Goal: Transaction & Acquisition: Purchase product/service

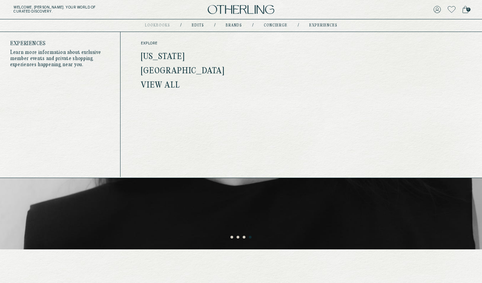
click at [321, 25] on link "experiences" at bounding box center [323, 25] width 28 height 3
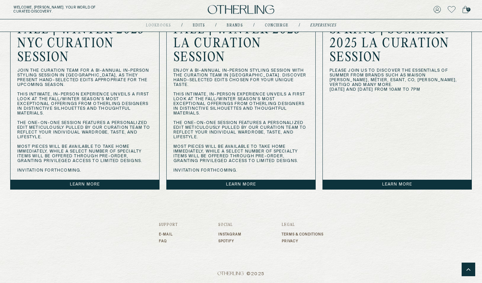
scroll to position [668, 0]
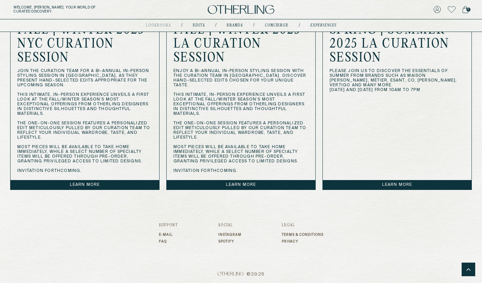
click at [390, 183] on link "Learn more" at bounding box center [397, 184] width 149 height 9
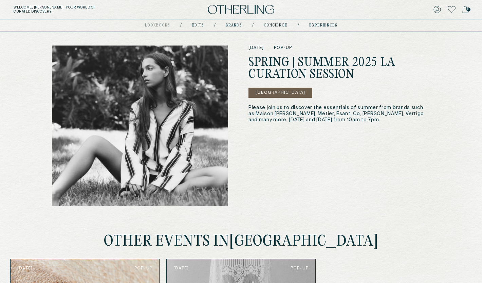
click at [224, 7] on img at bounding box center [241, 9] width 66 height 9
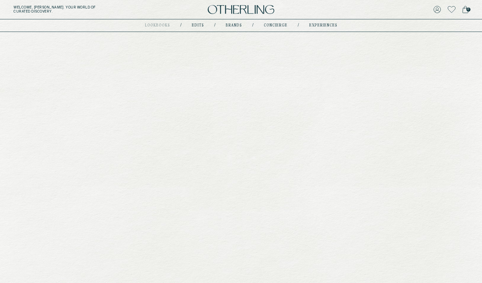
scroll to position [421, 0]
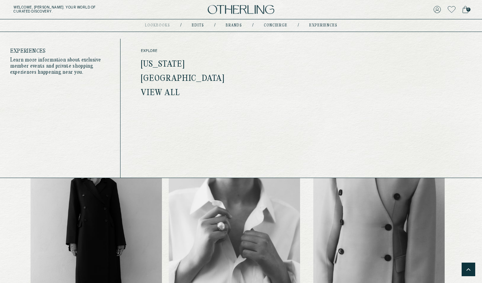
click at [319, 24] on link "experiences" at bounding box center [323, 25] width 28 height 3
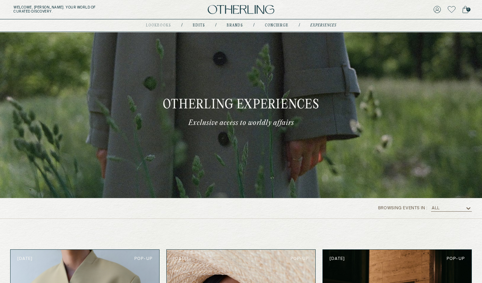
click at [276, 25] on link "concierge" at bounding box center [277, 25] width 24 height 3
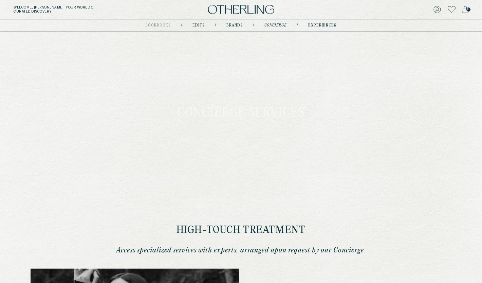
type input "**********"
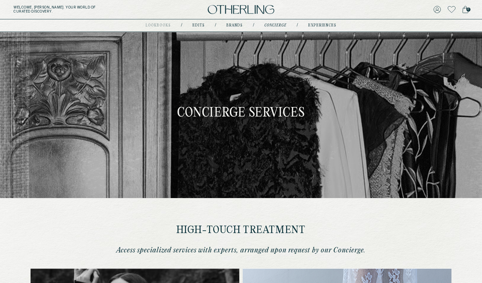
type input "**********"
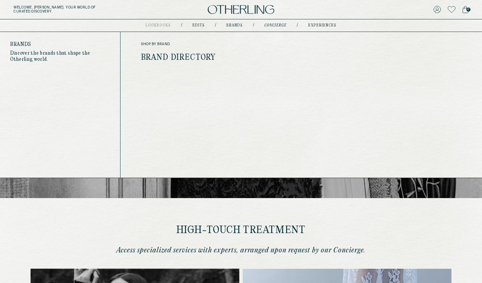
click at [232, 25] on link "Brands" at bounding box center [234, 25] width 16 height 3
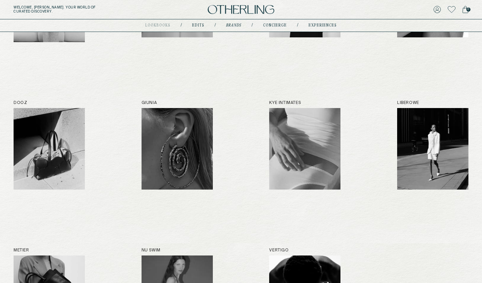
scroll to position [165, 0]
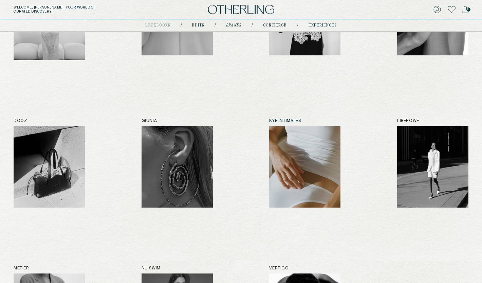
click at [311, 157] on img at bounding box center [304, 166] width 71 height 81
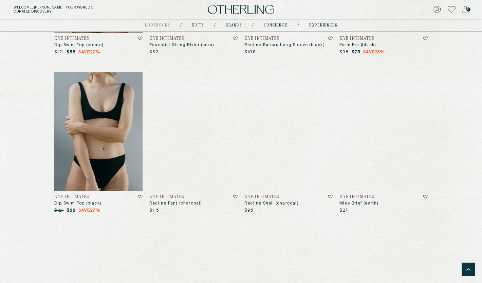
scroll to position [856, 0]
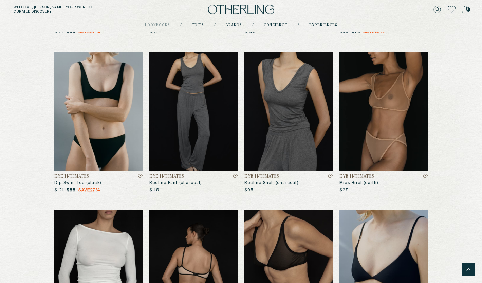
click at [199, 136] on img at bounding box center [193, 111] width 88 height 119
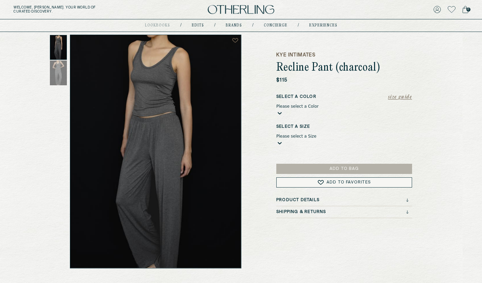
scroll to position [31, 0]
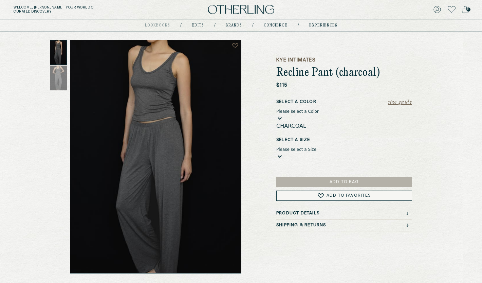
click at [317, 113] on div "Please select a Color" at bounding box center [297, 111] width 42 height 5
click at [315, 124] on div "Charcoal" at bounding box center [344, 126] width 136 height 8
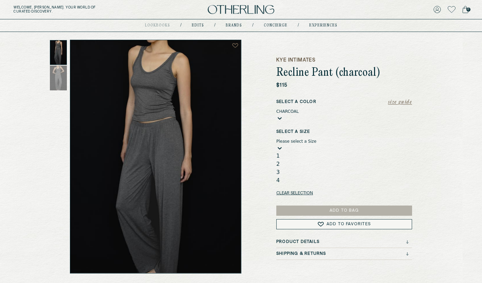
click at [316, 142] on div "Please select a Size" at bounding box center [296, 141] width 40 height 5
click at [315, 152] on div "1" at bounding box center [344, 156] width 136 height 8
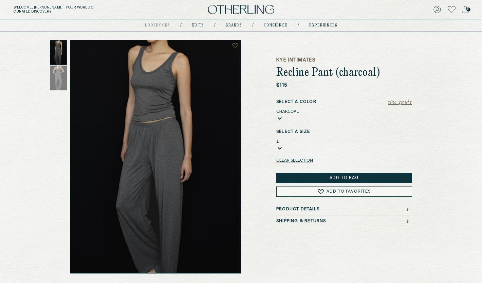
click at [334, 173] on button "Add to Bag" at bounding box center [344, 178] width 136 height 10
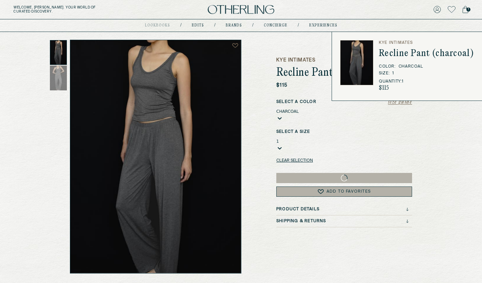
click at [296, 48] on div "Kye Intimates Recline Pant (charcoal) $115 Size Guide Select a Color Charcoal S…" at bounding box center [344, 156] width 136 height 233
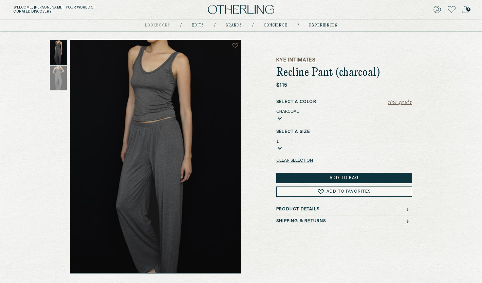
click at [311, 59] on h5 "Kye Intimates" at bounding box center [344, 60] width 136 height 7
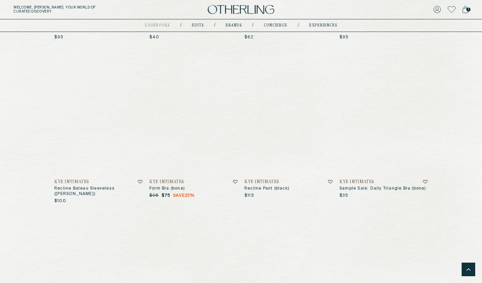
scroll to position [2275, 0]
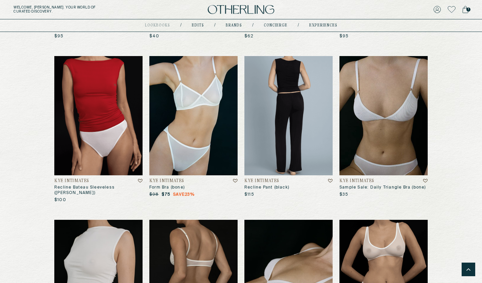
click at [285, 137] on img at bounding box center [288, 115] width 88 height 119
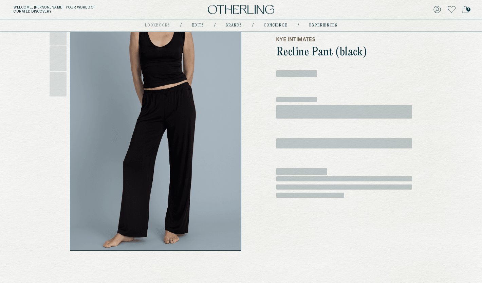
scroll to position [52, 0]
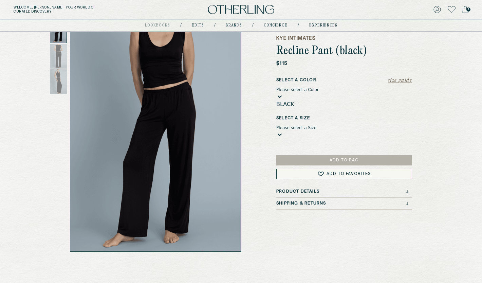
click at [312, 92] on div "Please select a Color" at bounding box center [297, 89] width 42 height 5
click at [311, 102] on div "Black" at bounding box center [344, 104] width 136 height 8
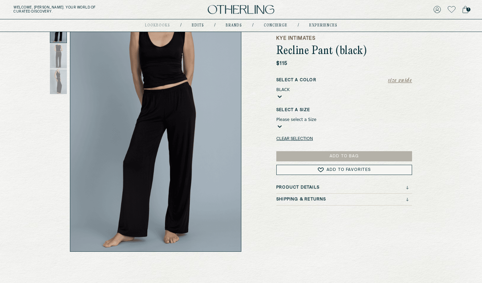
click at [308, 122] on div "Please select a Size" at bounding box center [296, 119] width 40 height 5
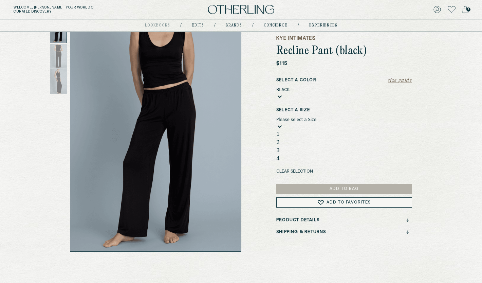
click at [306, 132] on div "1" at bounding box center [344, 134] width 136 height 8
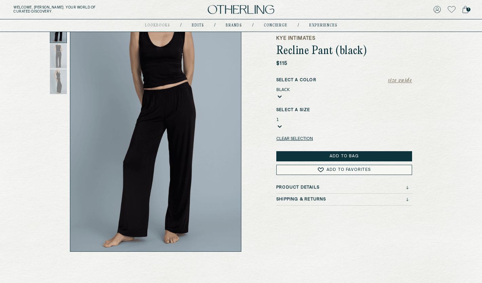
click at [324, 151] on button "Add to Bag" at bounding box center [344, 156] width 136 height 10
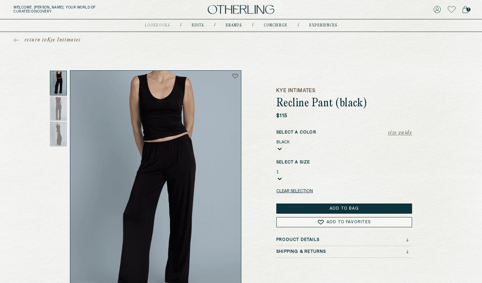
scroll to position [0, 0]
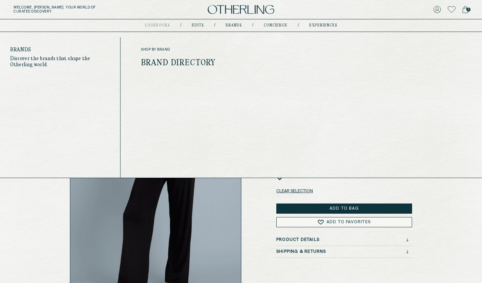
click at [236, 26] on link "Brands" at bounding box center [234, 25] width 16 height 3
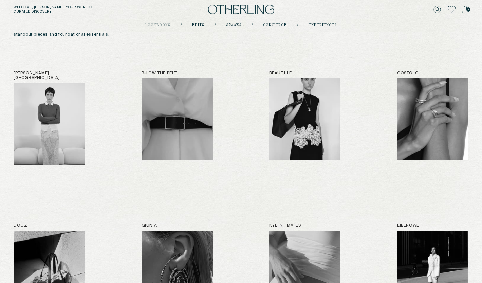
scroll to position [182, 0]
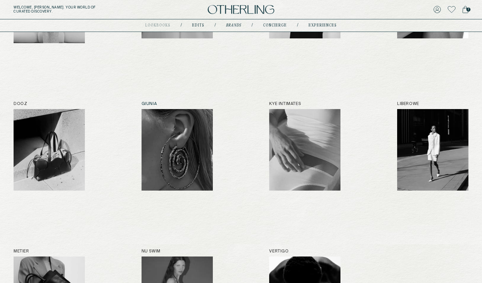
click at [178, 138] on img at bounding box center [176, 149] width 71 height 81
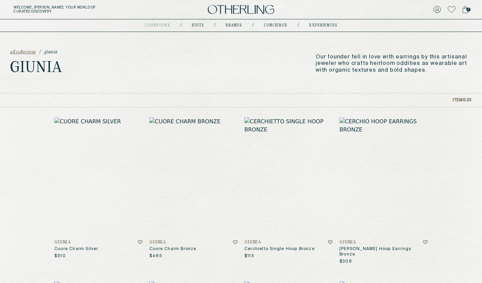
click at [241, 3] on div "Welcome, Amanda . Your world of curated discovery. 2" at bounding box center [241, 9] width 482 height 19
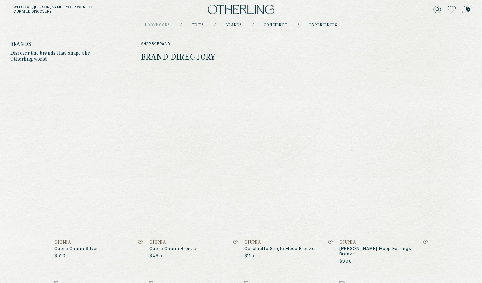
click at [193, 55] on link "Brand Directory" at bounding box center [178, 57] width 75 height 9
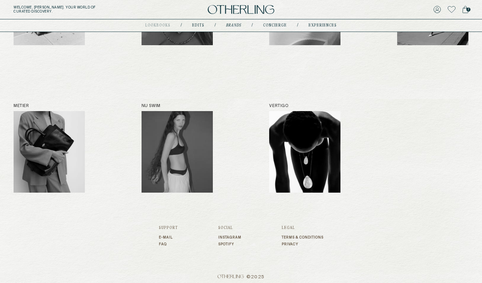
scroll to position [327, 0]
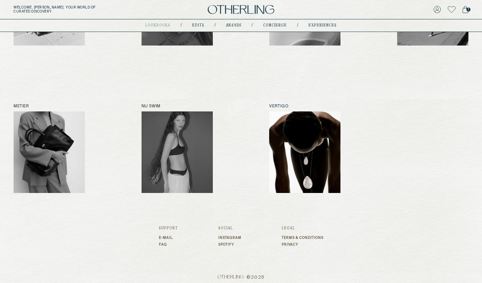
click at [311, 159] on img at bounding box center [304, 151] width 71 height 81
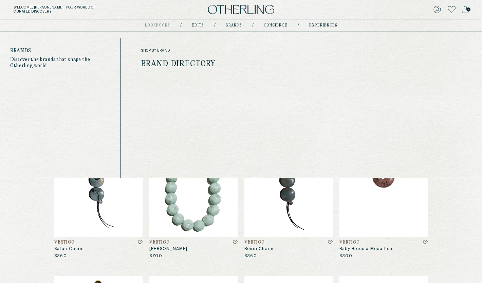
click at [235, 25] on link "Brands" at bounding box center [234, 25] width 16 height 3
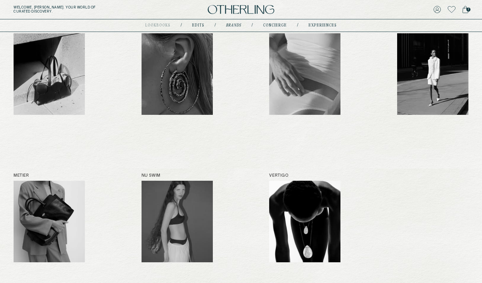
scroll to position [285, 0]
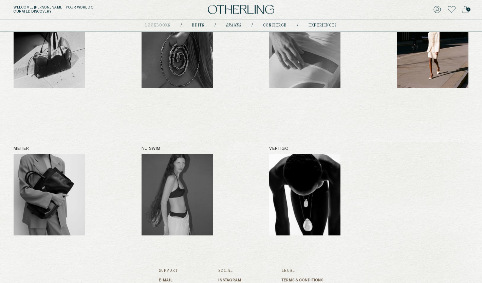
click at [427, 63] on img at bounding box center [432, 46] width 71 height 81
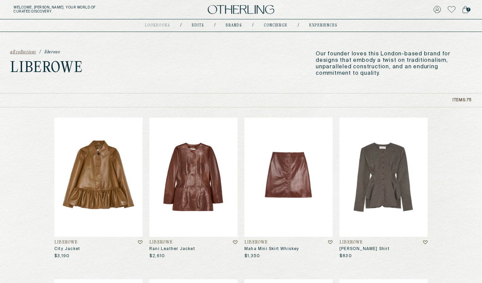
click at [466, 11] on icon at bounding box center [465, 9] width 6 height 7
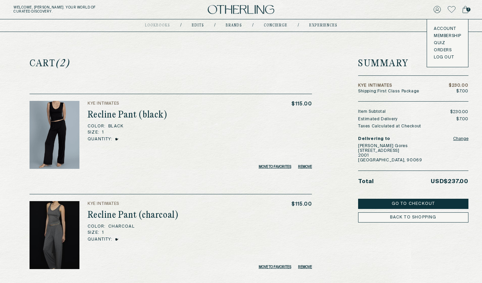
click at [440, 28] on link "Account" at bounding box center [447, 28] width 27 height 5
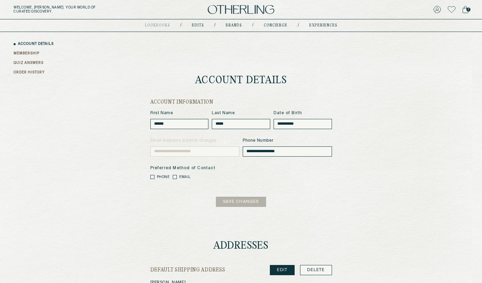
click at [31, 53] on link "MEMBERSHIP" at bounding box center [27, 53] width 26 height 5
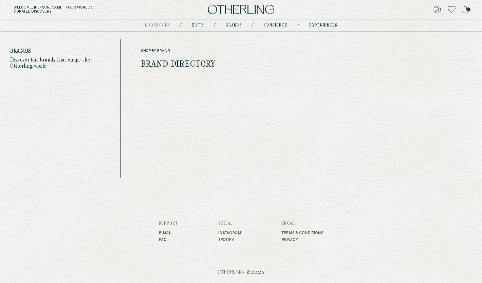
click at [234, 26] on link "Brands" at bounding box center [234, 25] width 16 height 3
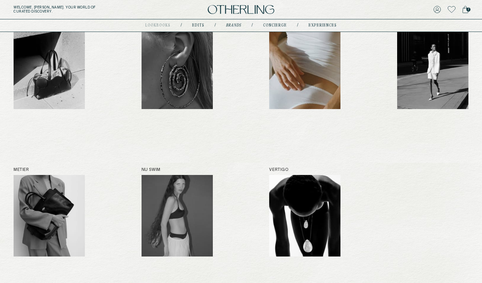
scroll to position [142, 0]
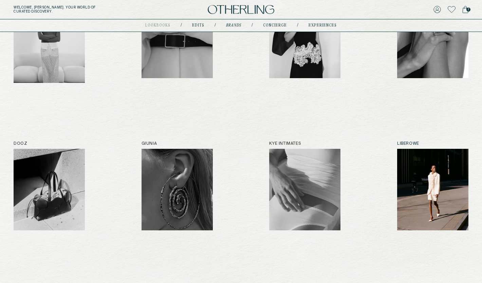
click at [431, 176] on img at bounding box center [432, 189] width 71 height 81
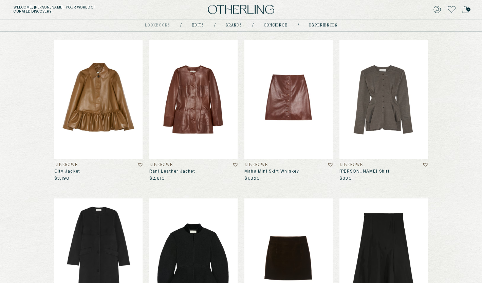
scroll to position [79, 0]
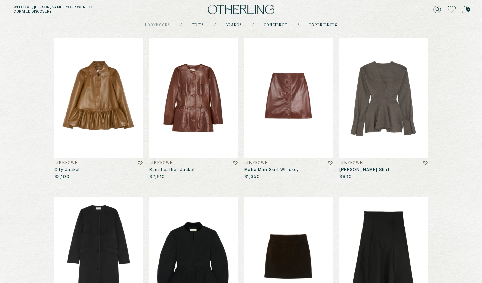
click at [375, 115] on img at bounding box center [383, 97] width 88 height 119
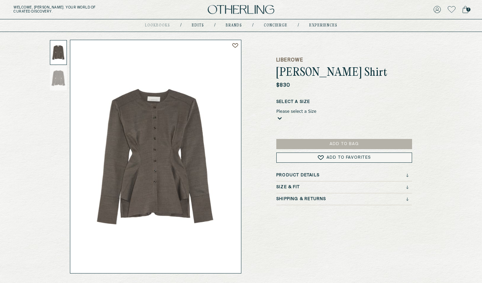
scroll to position [27, 0]
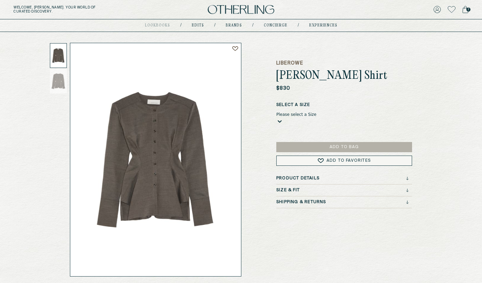
click at [313, 189] on div "Size & Fit" at bounding box center [342, 190] width 132 height 5
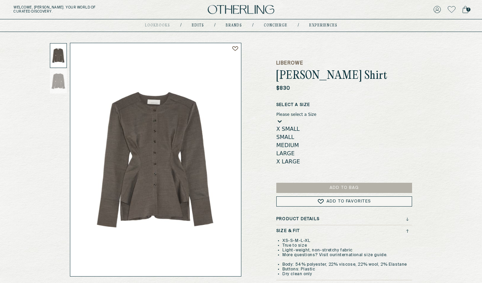
click at [316, 115] on div "Please select a Size" at bounding box center [296, 114] width 40 height 5
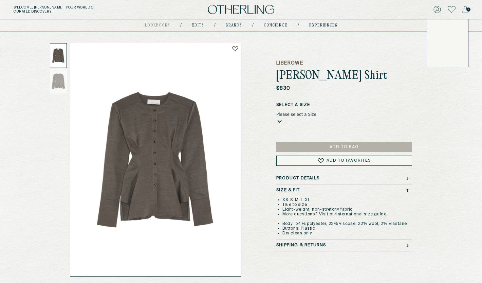
click at [316, 117] on div "Please select a Size" at bounding box center [296, 114] width 40 height 5
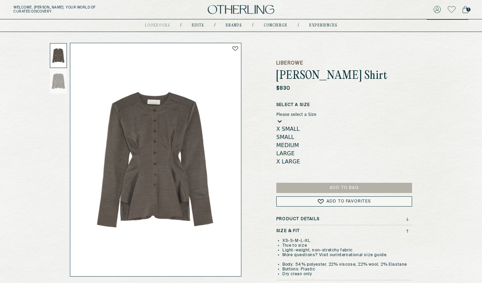
click at [310, 139] on div "small" at bounding box center [344, 137] width 136 height 8
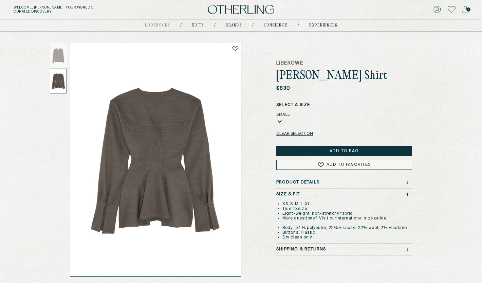
click at [58, 81] on div at bounding box center [58, 81] width 17 height 25
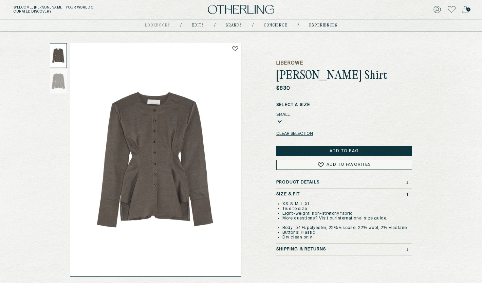
click at [341, 149] on button "Add to Bag" at bounding box center [344, 151] width 136 height 10
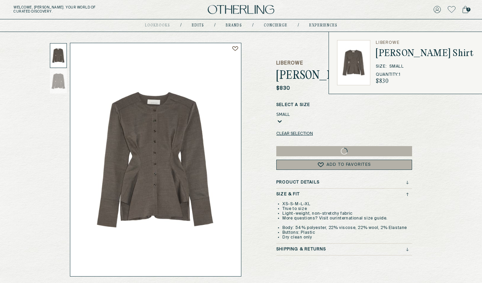
click at [300, 44] on div "LIBEROWE Mocha Lavinia Shirt $830 Select a Size small Clear selection Add to Fa…" at bounding box center [344, 159] width 136 height 233
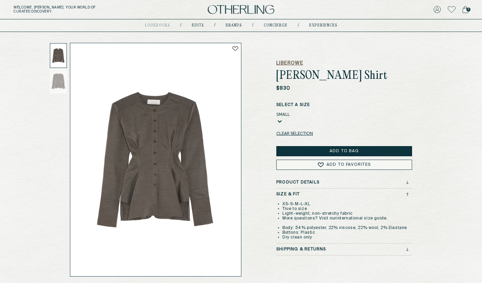
click at [294, 63] on h5 "LIBEROWE" at bounding box center [344, 63] width 136 height 7
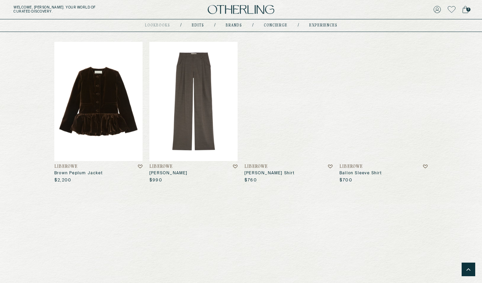
scroll to position [395, 0]
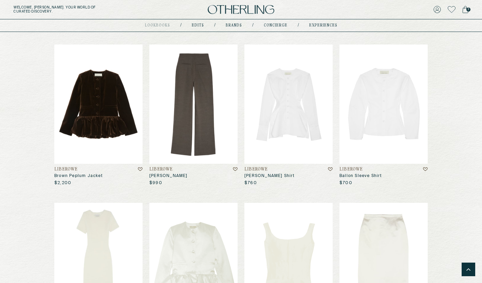
click at [206, 133] on img at bounding box center [193, 103] width 88 height 119
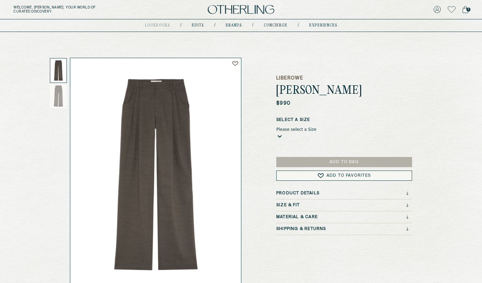
scroll to position [15, 0]
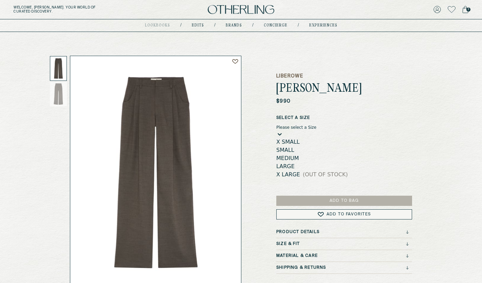
click at [316, 130] on div "Please select a Size" at bounding box center [296, 127] width 40 height 5
click at [327, 100] on div "$990" at bounding box center [344, 101] width 136 height 7
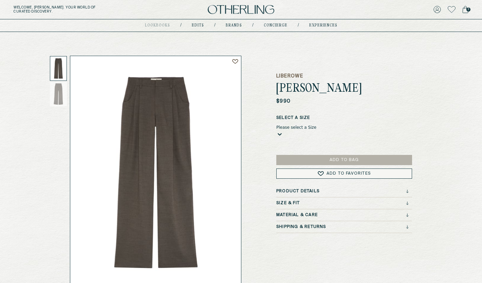
click at [341, 202] on div "Size & Fit" at bounding box center [342, 203] width 132 height 5
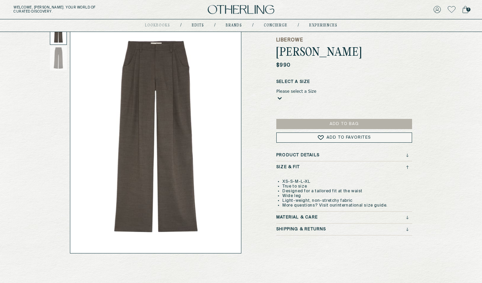
scroll to position [54, 0]
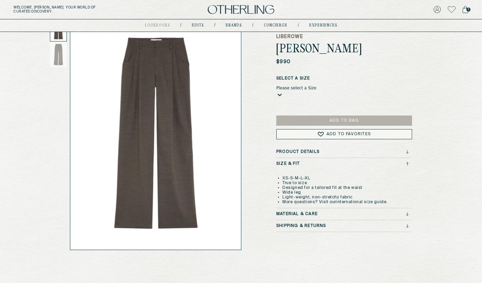
click at [348, 87] on div "Please select a Size" at bounding box center [344, 87] width 136 height 5
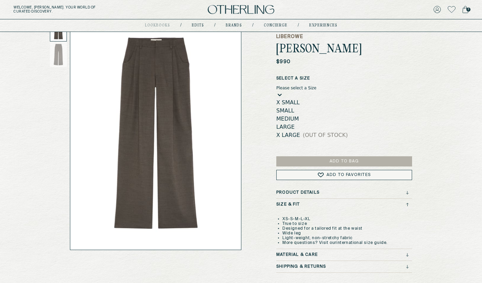
click at [322, 119] on div "medium" at bounding box center [344, 119] width 136 height 8
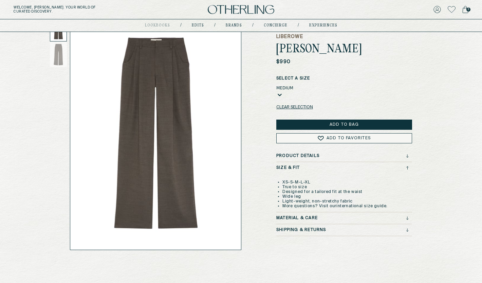
click at [342, 123] on button "Add to Bag" at bounding box center [344, 124] width 136 height 10
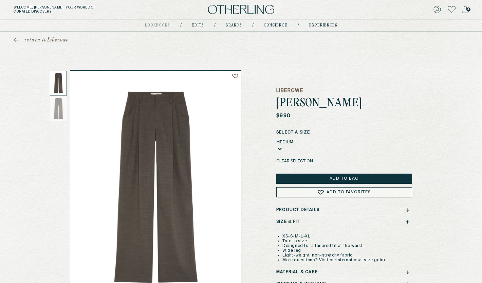
scroll to position [0, 0]
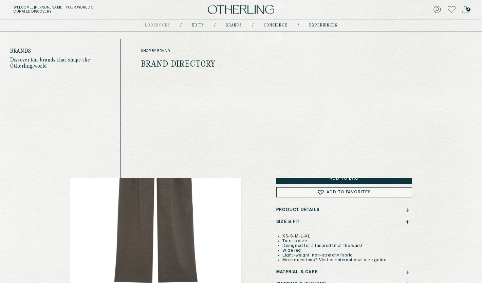
click at [236, 24] on link "Brands" at bounding box center [234, 25] width 16 height 3
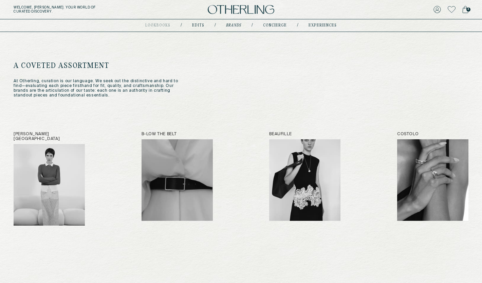
click at [464, 11] on icon at bounding box center [465, 9] width 6 height 7
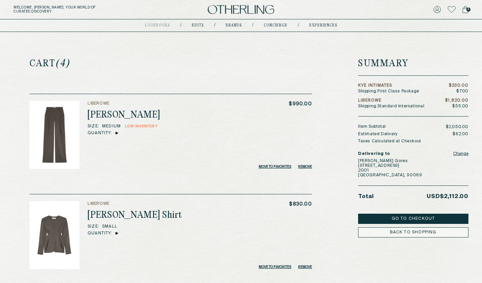
click at [416, 218] on button "Go to Checkout" at bounding box center [413, 218] width 110 height 10
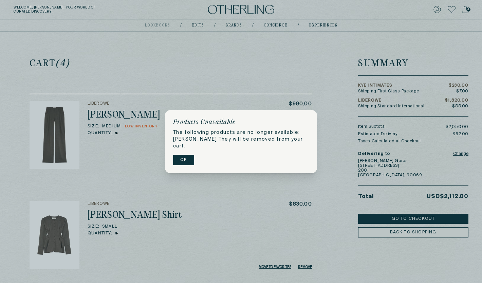
click at [179, 159] on button "OK" at bounding box center [183, 160] width 21 height 10
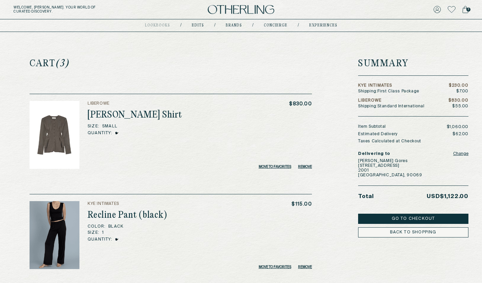
click at [60, 130] on img at bounding box center [55, 135] width 50 height 68
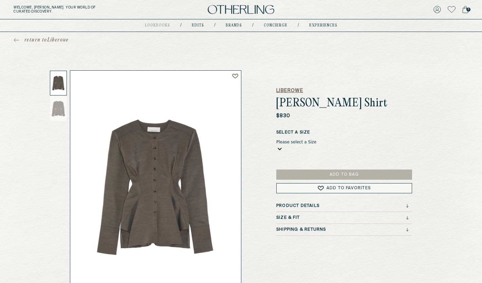
click at [296, 90] on h5 "LIBEROWE" at bounding box center [344, 90] width 136 height 7
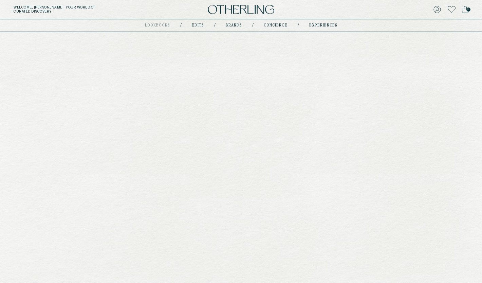
scroll to position [395, 0]
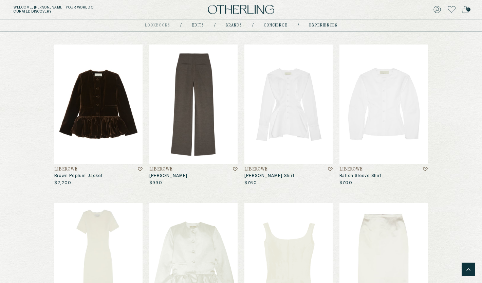
click at [194, 101] on img at bounding box center [193, 103] width 88 height 119
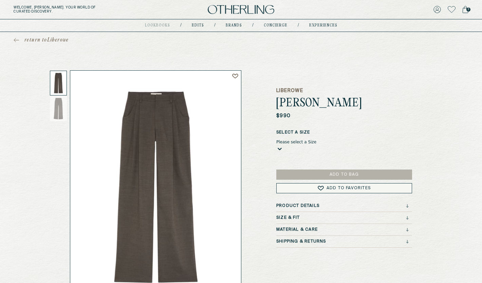
click at [337, 144] on div "Please select a Size" at bounding box center [344, 141] width 136 height 5
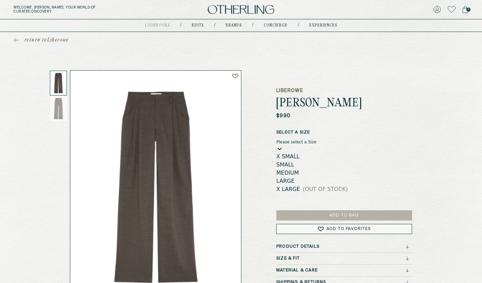
click at [319, 173] on div "medium" at bounding box center [344, 173] width 136 height 8
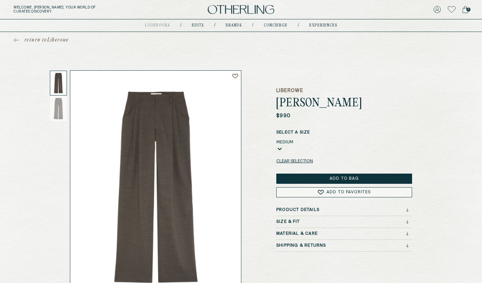
click at [324, 144] on div "medium" at bounding box center [344, 141] width 136 height 5
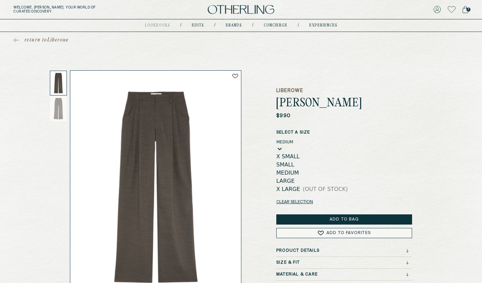
click at [302, 177] on div "medium" at bounding box center [344, 173] width 136 height 8
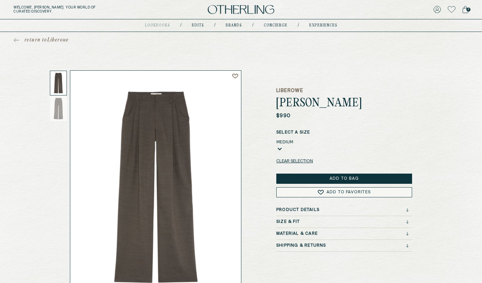
click at [325, 176] on button "Add to Bag" at bounding box center [344, 178] width 136 height 10
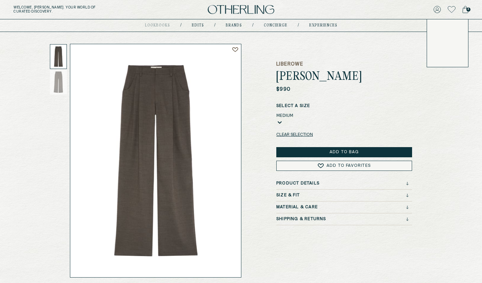
scroll to position [27, 0]
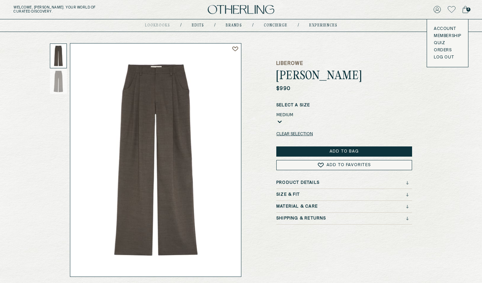
click at [331, 117] on div "medium" at bounding box center [344, 114] width 136 height 5
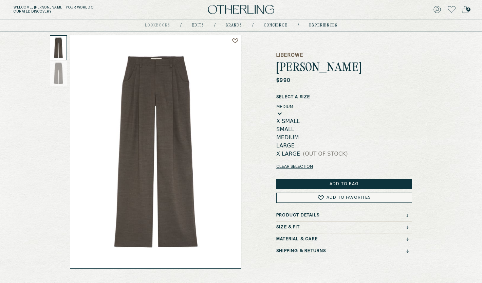
scroll to position [36, 0]
click at [315, 131] on div "small" at bounding box center [344, 129] width 136 height 8
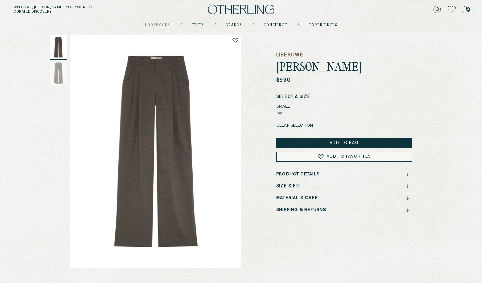
click at [338, 141] on button "Add to Bag" at bounding box center [344, 143] width 136 height 10
click at [464, 10] on icon at bounding box center [465, 9] width 6 height 7
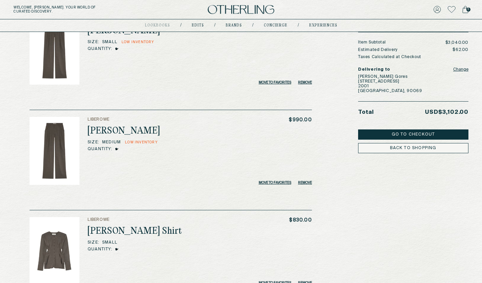
scroll to position [93, 0]
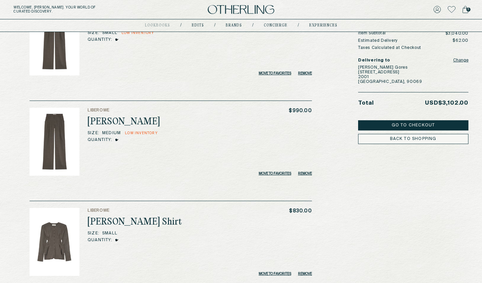
click at [304, 172] on button "Remove" at bounding box center [305, 173] width 14 height 4
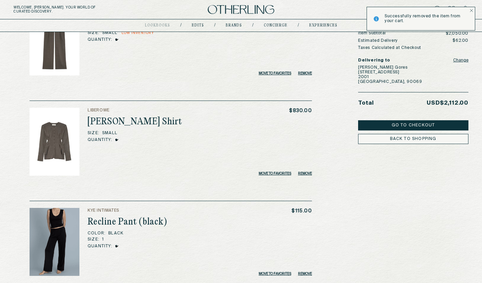
click at [470, 12] on div "Successfully removed the item from your cart." at bounding box center [420, 19] width 109 height 24
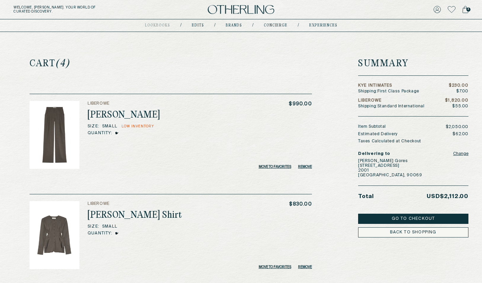
scroll to position [0, 0]
click at [419, 220] on button "Go to Checkout" at bounding box center [413, 218] width 110 height 10
